Goal: Find specific fact: Find specific fact

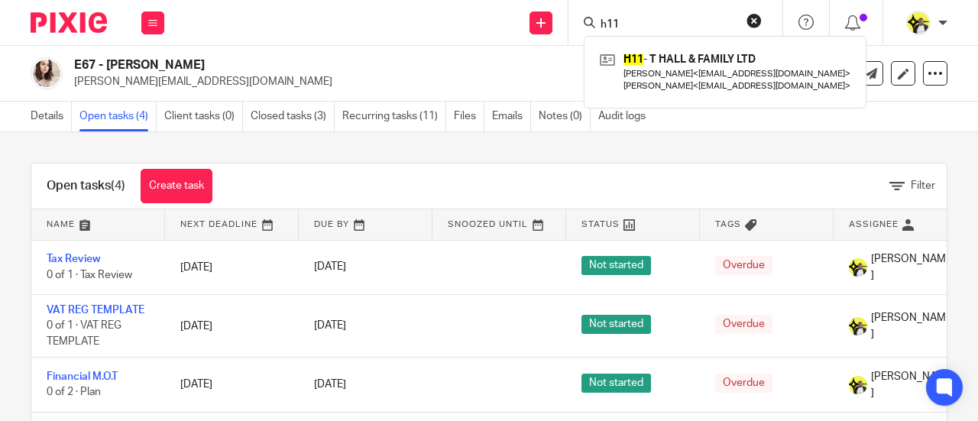
scroll to position [76, 0]
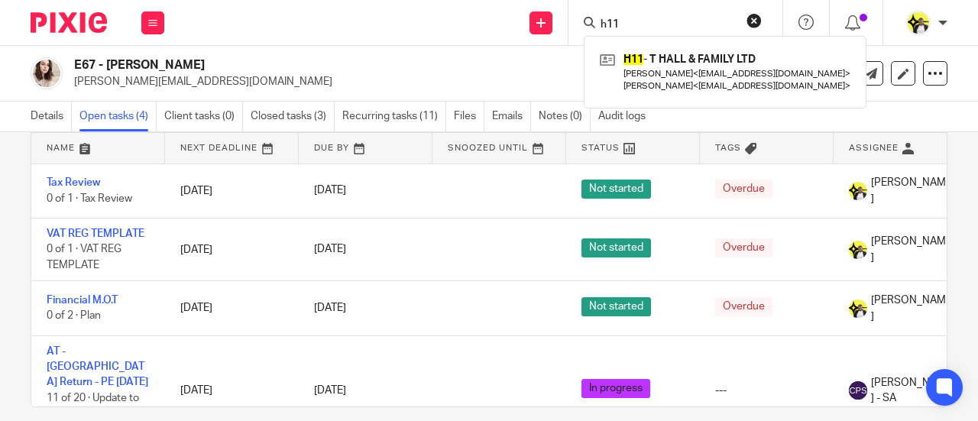
click at [515, 24] on div "Send new email Create task Add client Request signature h11 H11 - T HALL & FAMI…" at bounding box center [578, 22] width 798 height 45
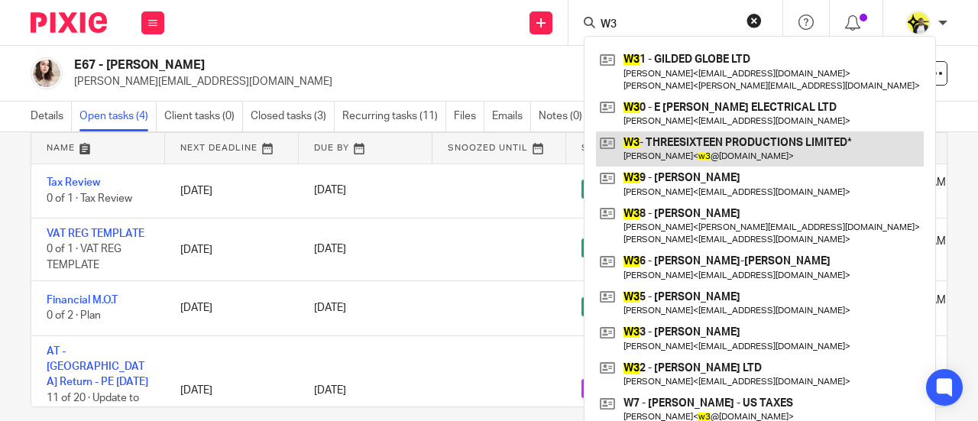
type input "W3"
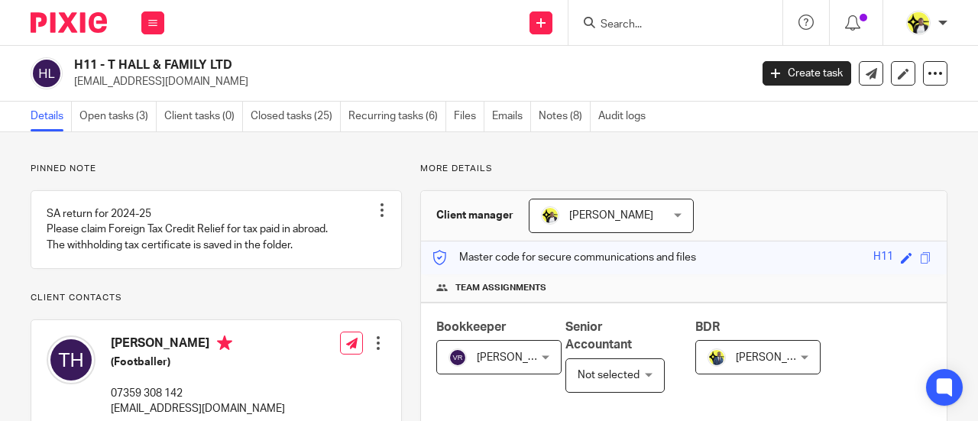
scroll to position [382, 0]
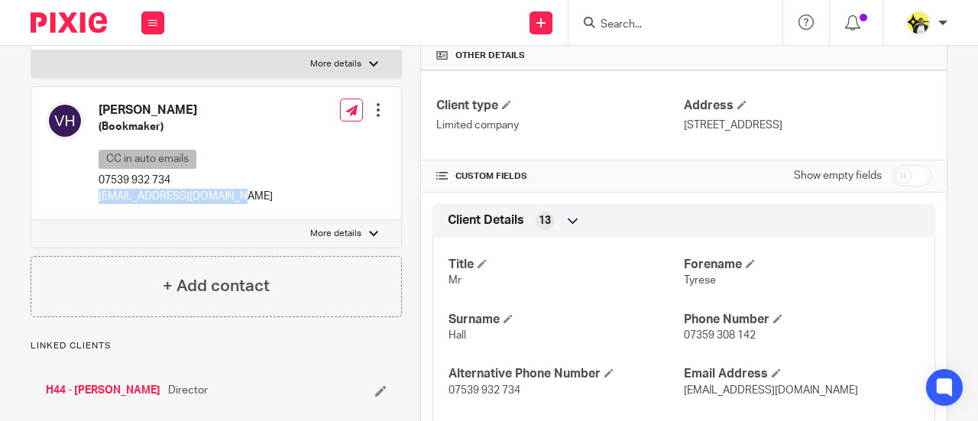
click at [231, 210] on div "Vikki Hall (Bookmaker) CC in auto emails 07539 932 734 vickervic_83@hotmail.com…" at bounding box center [216, 153] width 370 height 133
drag, startPoint x: 234, startPoint y: 208, endPoint x: 99, endPoint y: 212, distance: 135.2
click at [99, 212] on div "Vikki Hall (Bookmaker) CC in auto emails 07539 932 734 vickervic_83@hotmail.com…" at bounding box center [216, 153] width 370 height 133
copy p "vickervic_83@hotmail.com"
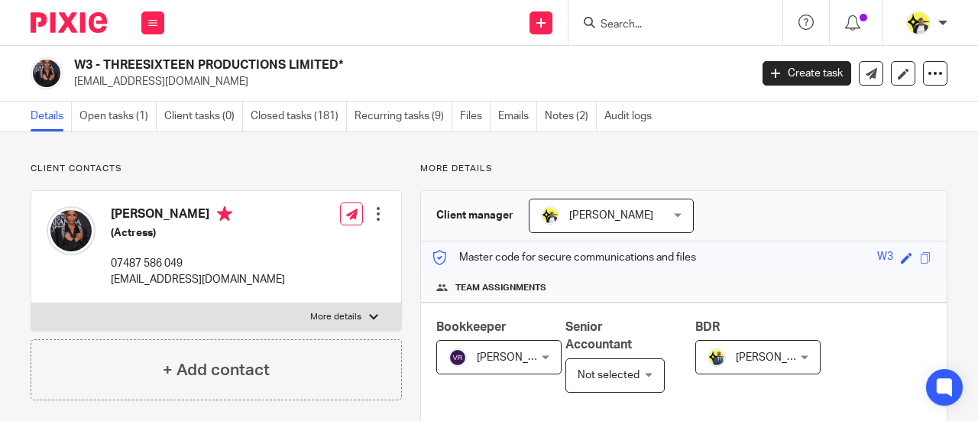
click at [78, 232] on img at bounding box center [71, 230] width 49 height 49
click at [77, 231] on img at bounding box center [71, 230] width 49 height 49
click at [372, 221] on div "Edit contact Create client from contact Export data Delete contact" at bounding box center [377, 214] width 15 height 31
click at [373, 212] on div at bounding box center [377, 213] width 15 height 15
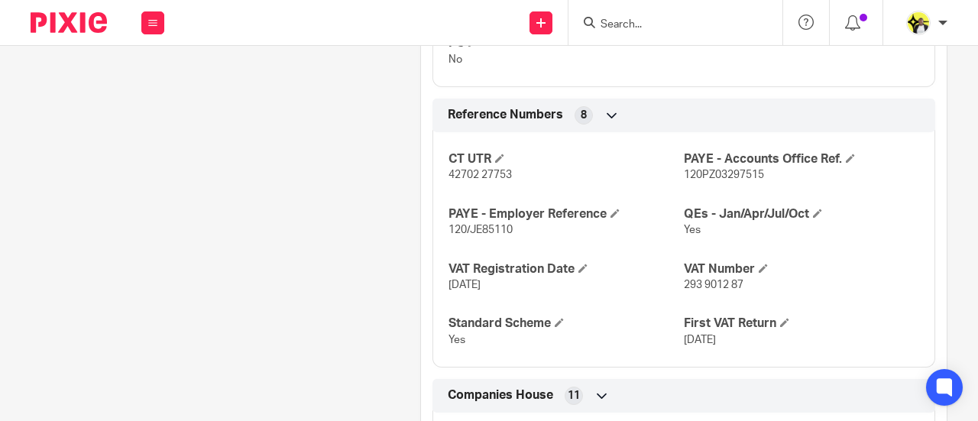
scroll to position [1078, 0]
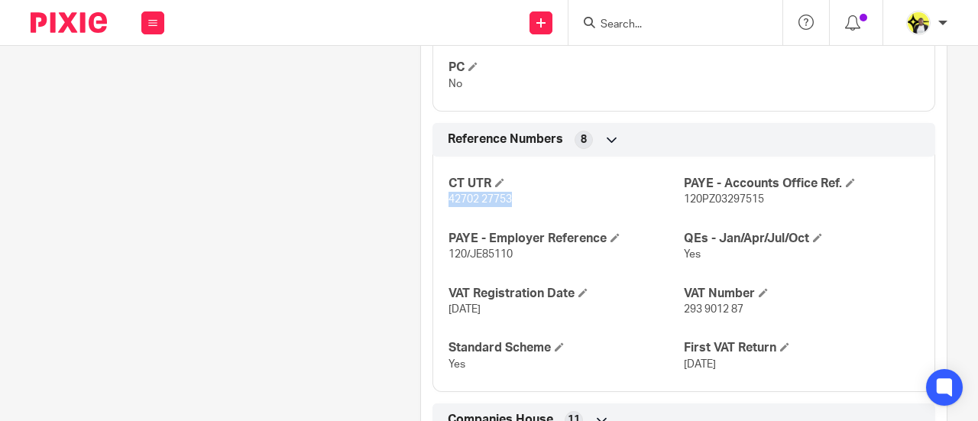
drag, startPoint x: 495, startPoint y: 199, endPoint x: 441, endPoint y: 202, distance: 53.6
click at [441, 202] on div "CT UTR 42702 27753 PAYE - Accounts Office Ref. 120PZ03297515 PAYE - Employer Re…" at bounding box center [683, 268] width 503 height 247
copy span "42702 27753"
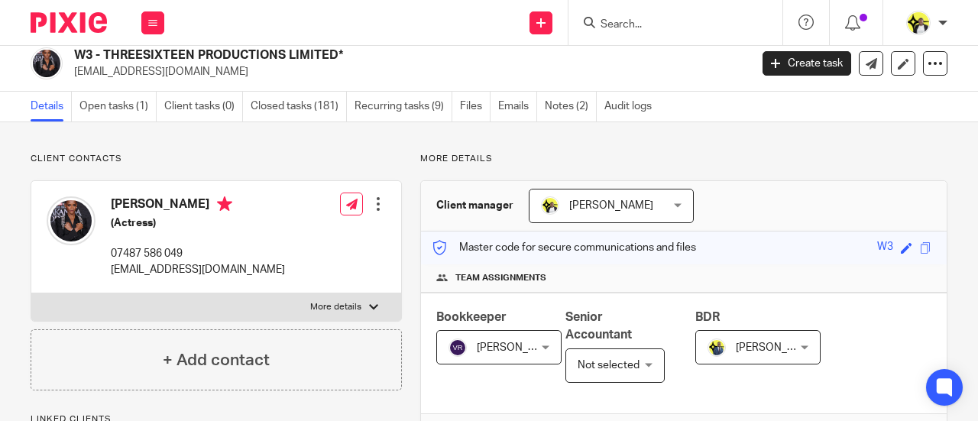
scroll to position [9, 0]
